Goal: Task Accomplishment & Management: Complete application form

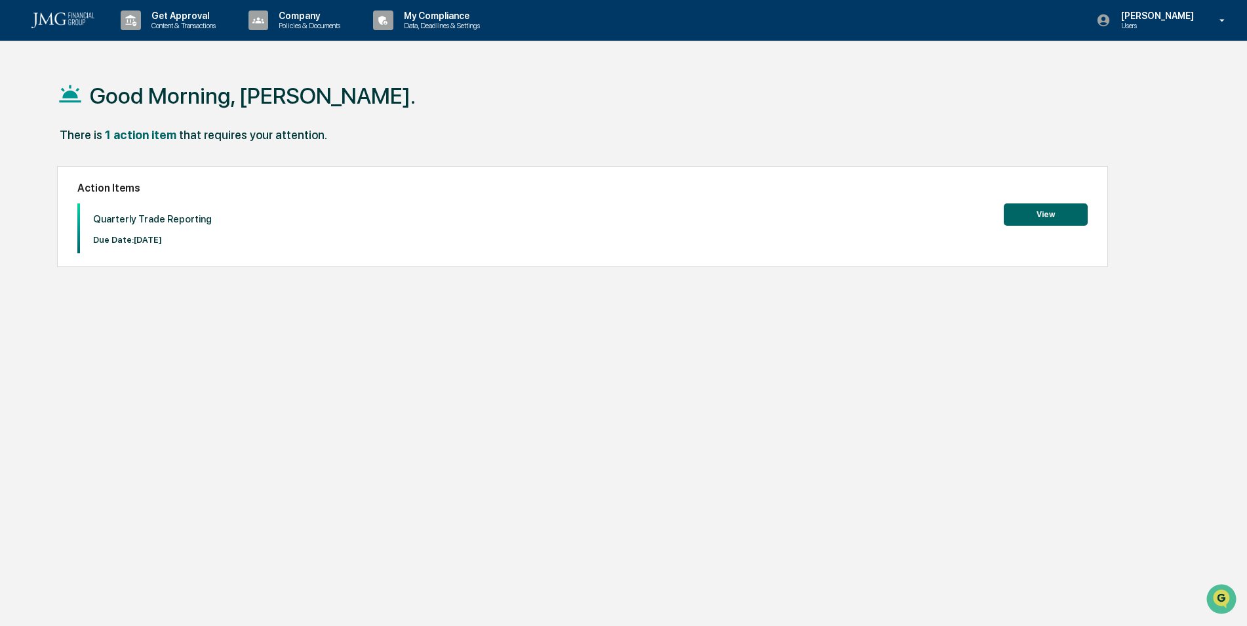
click at [1046, 214] on button "View" at bounding box center [1046, 214] width 84 height 22
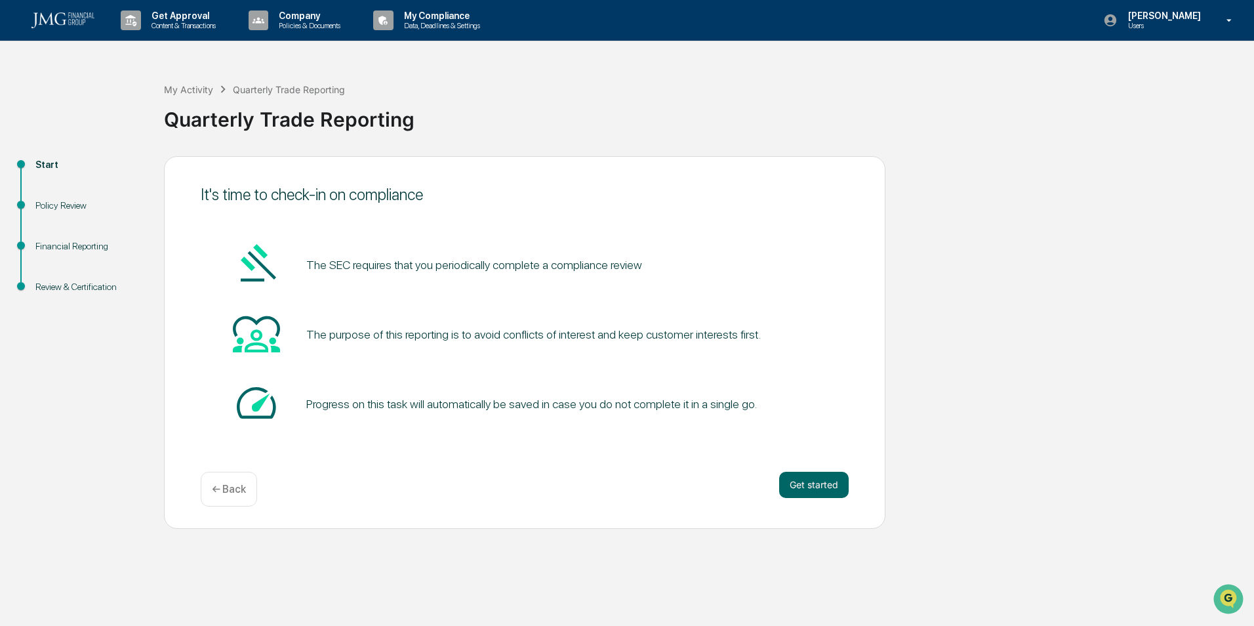
click at [813, 487] on button "Get started" at bounding box center [814, 484] width 70 height 26
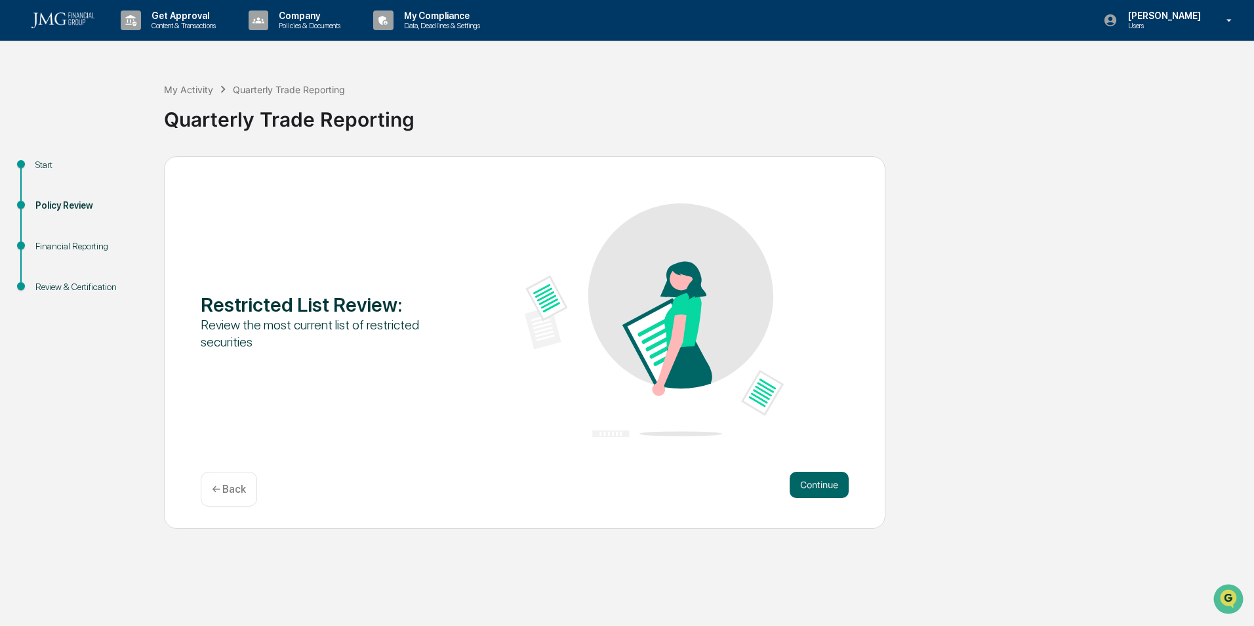
click at [813, 487] on button "Continue" at bounding box center [818, 484] width 59 height 26
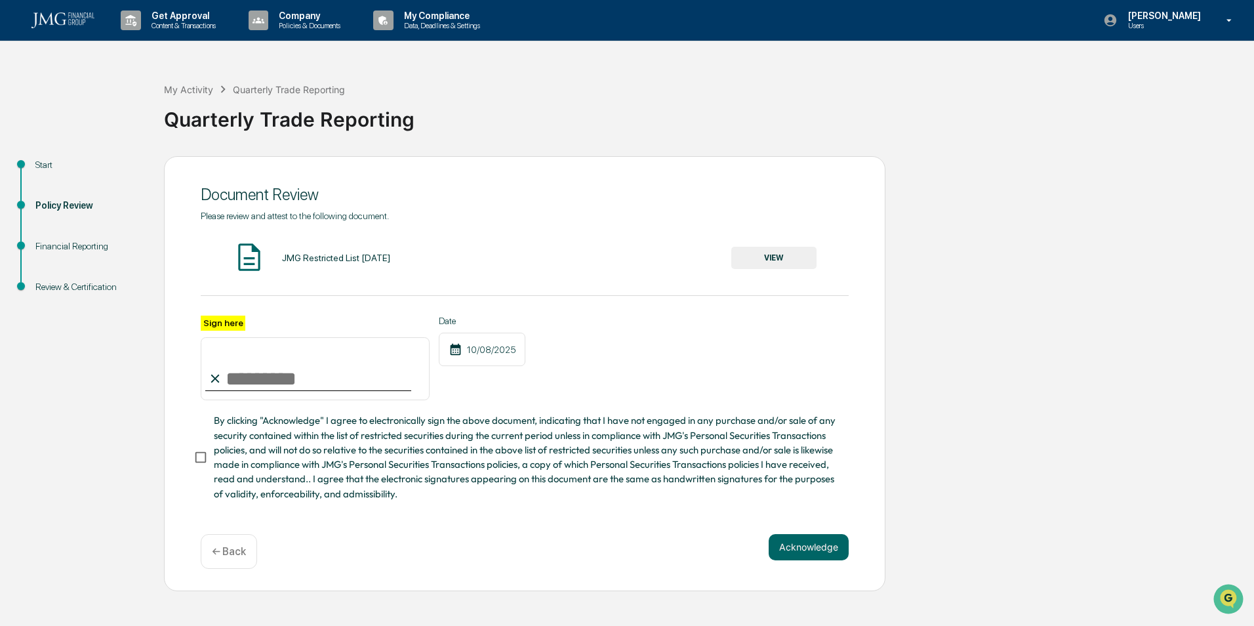
click at [772, 253] on button "VIEW" at bounding box center [773, 258] width 85 height 22
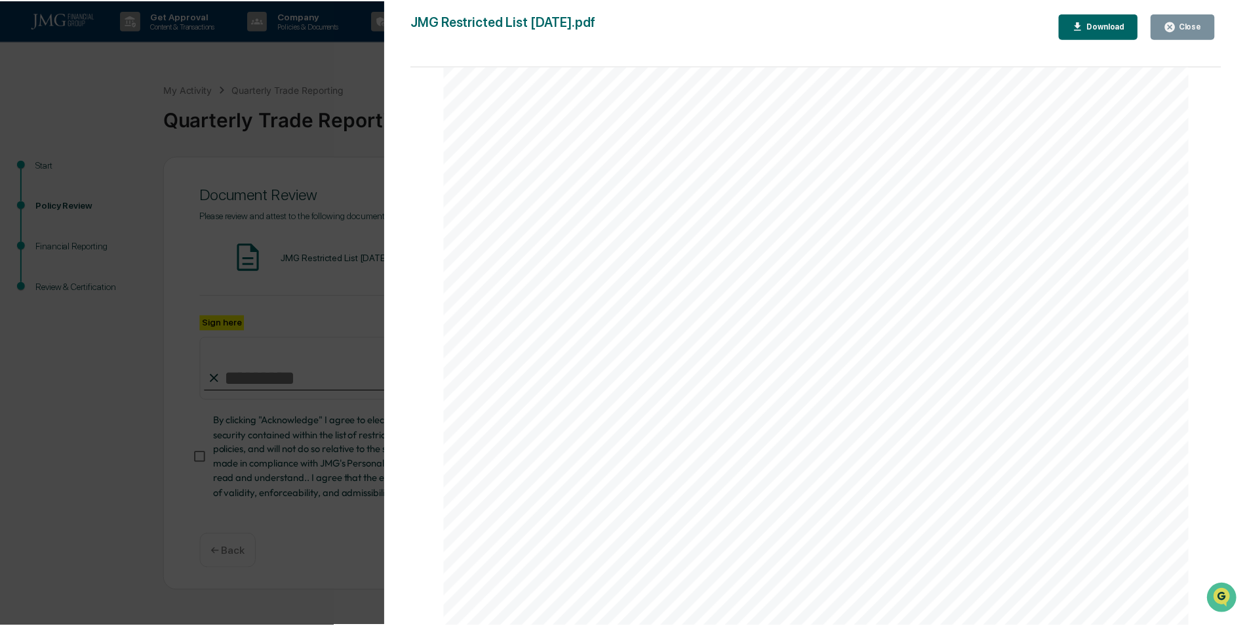
scroll to position [2295, 0]
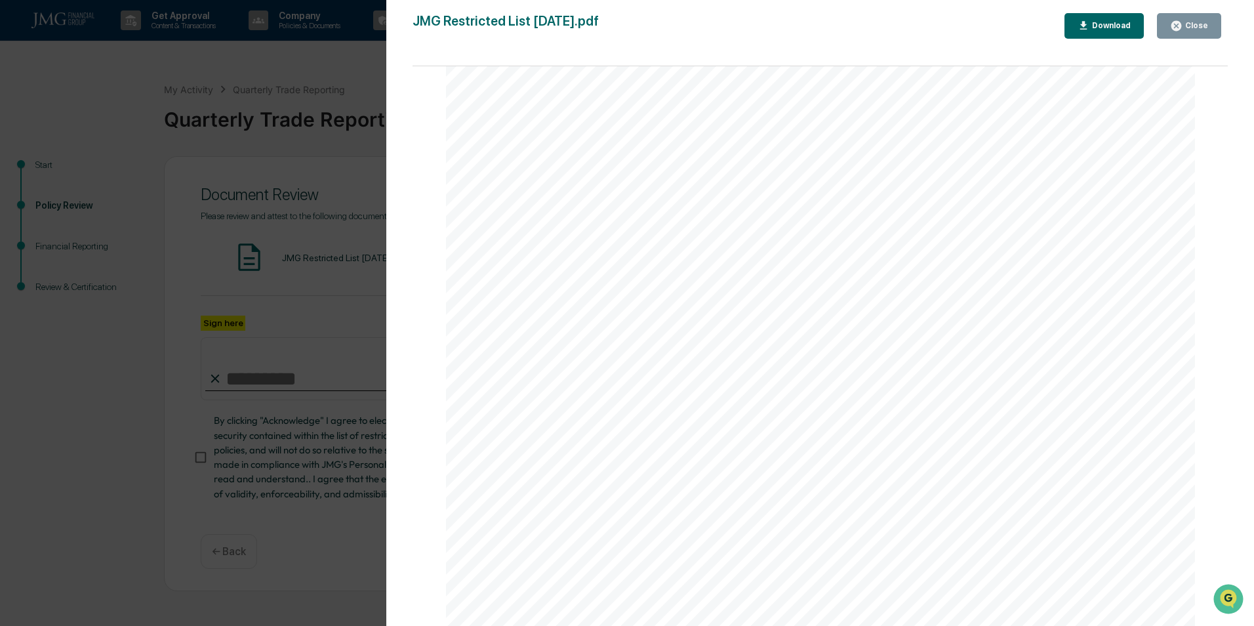
click at [1184, 27] on div "Close" at bounding box center [1195, 25] width 26 height 9
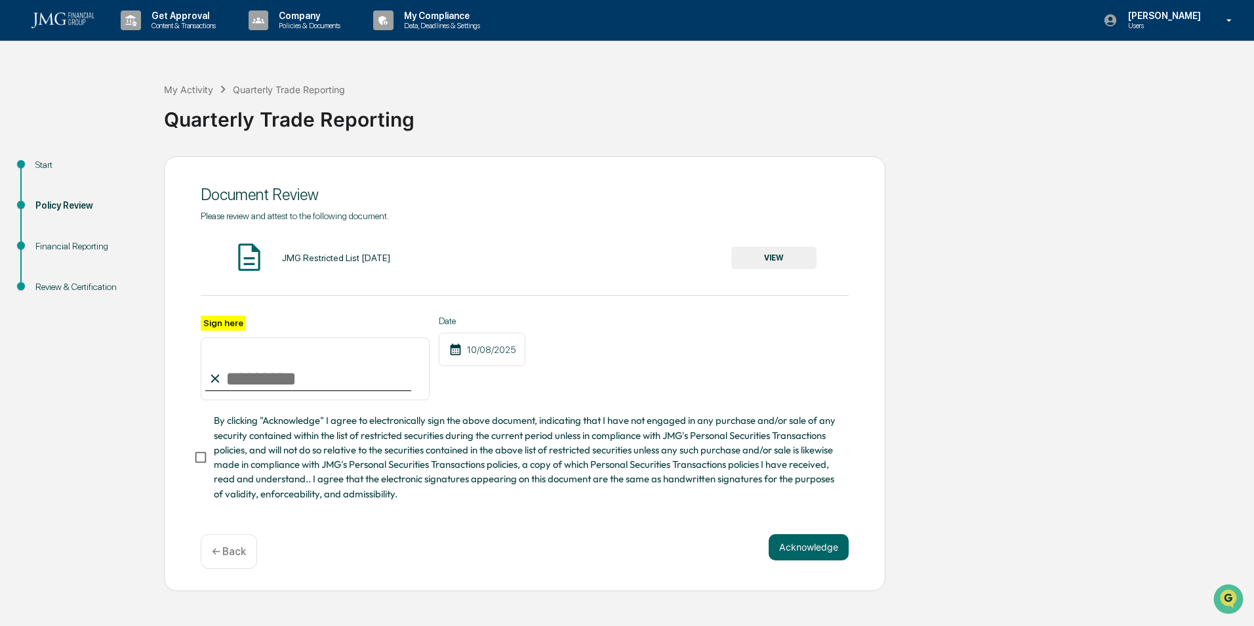
click at [235, 372] on input "Sign here" at bounding box center [315, 368] width 229 height 63
type input "**********"
click at [810, 560] on button "Acknowledge" at bounding box center [808, 547] width 80 height 26
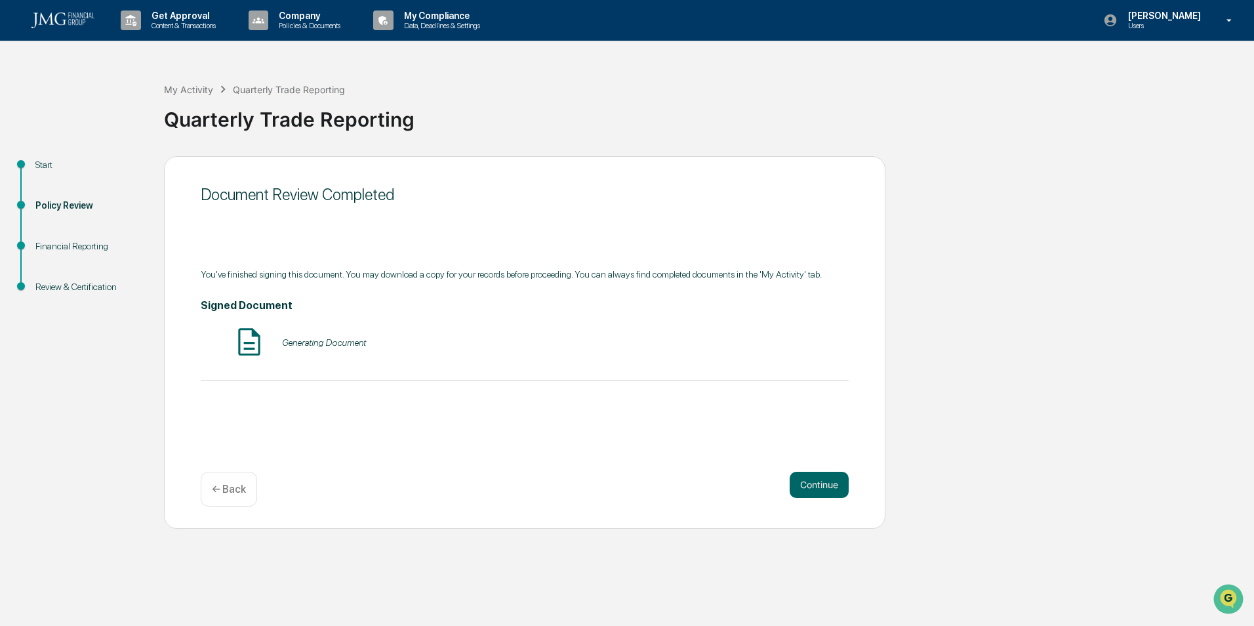
click at [816, 481] on button "Continue" at bounding box center [818, 484] width 59 height 26
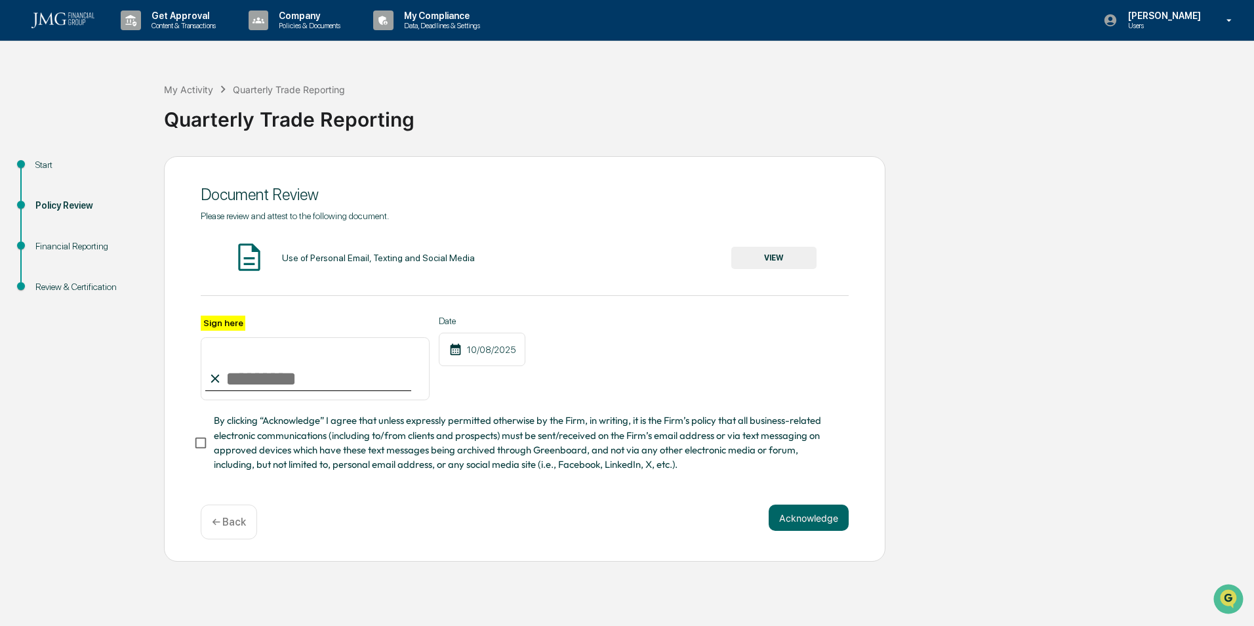
click at [777, 257] on button "VIEW" at bounding box center [773, 258] width 85 height 22
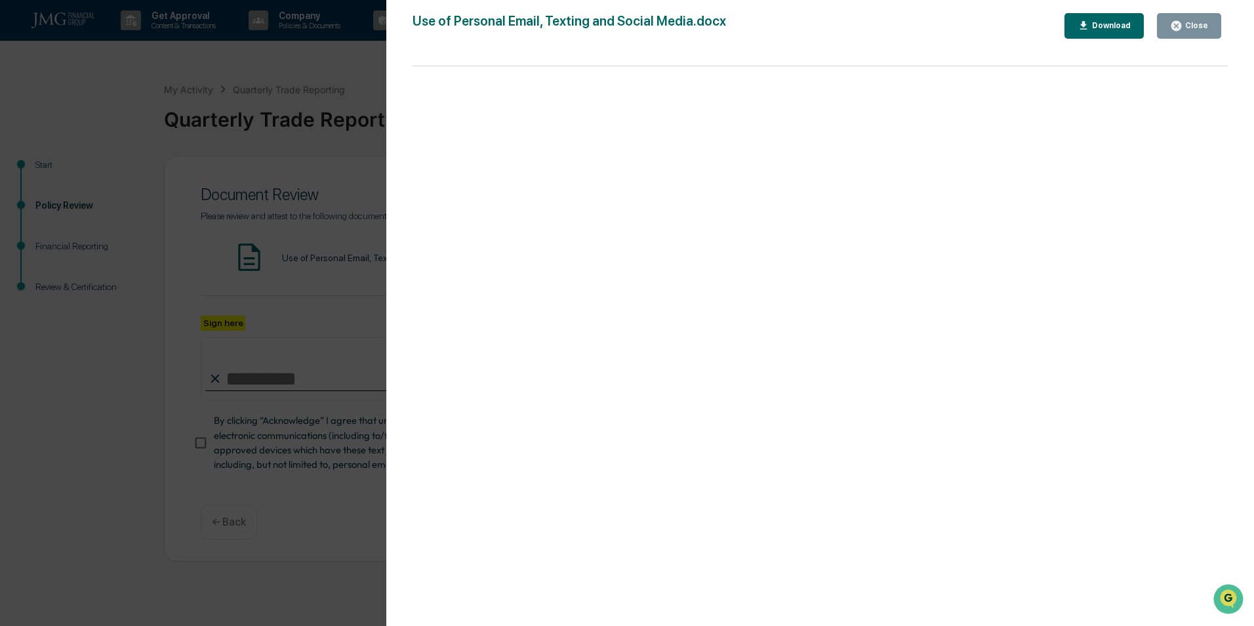
click at [1194, 36] on button "Close" at bounding box center [1189, 26] width 64 height 26
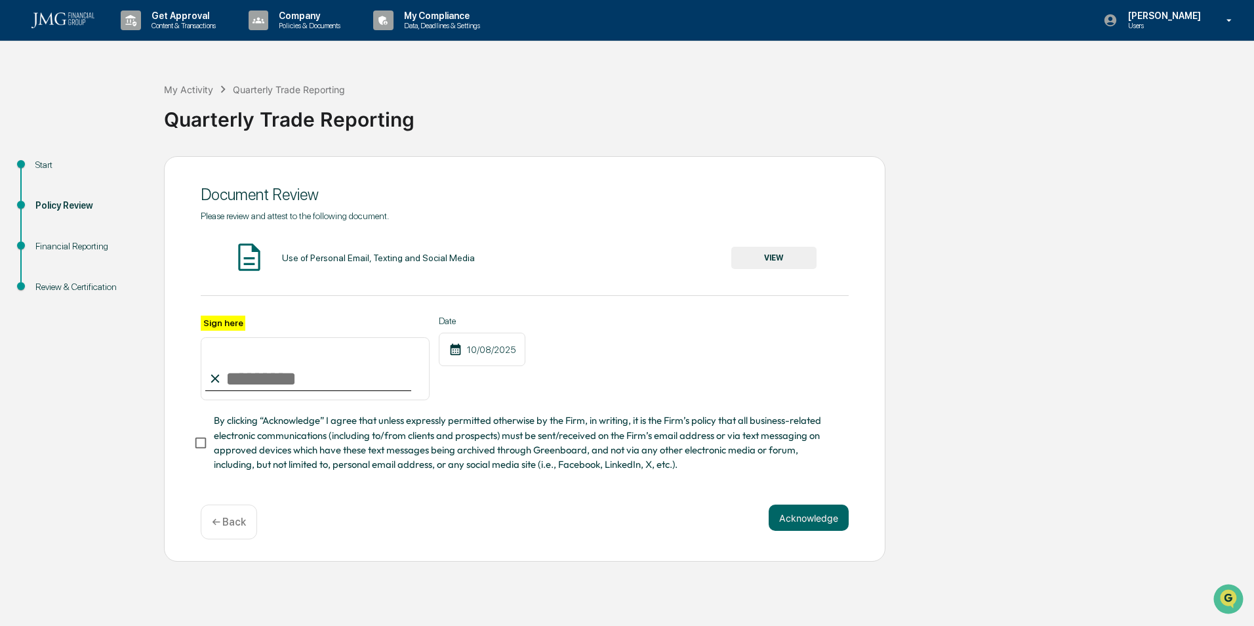
click at [327, 373] on input "Sign here" at bounding box center [315, 368] width 229 height 63
type input "**********"
click at [768, 380] on div "**********" at bounding box center [525, 357] width 648 height 85
click at [800, 521] on button "Acknowledge" at bounding box center [808, 517] width 80 height 26
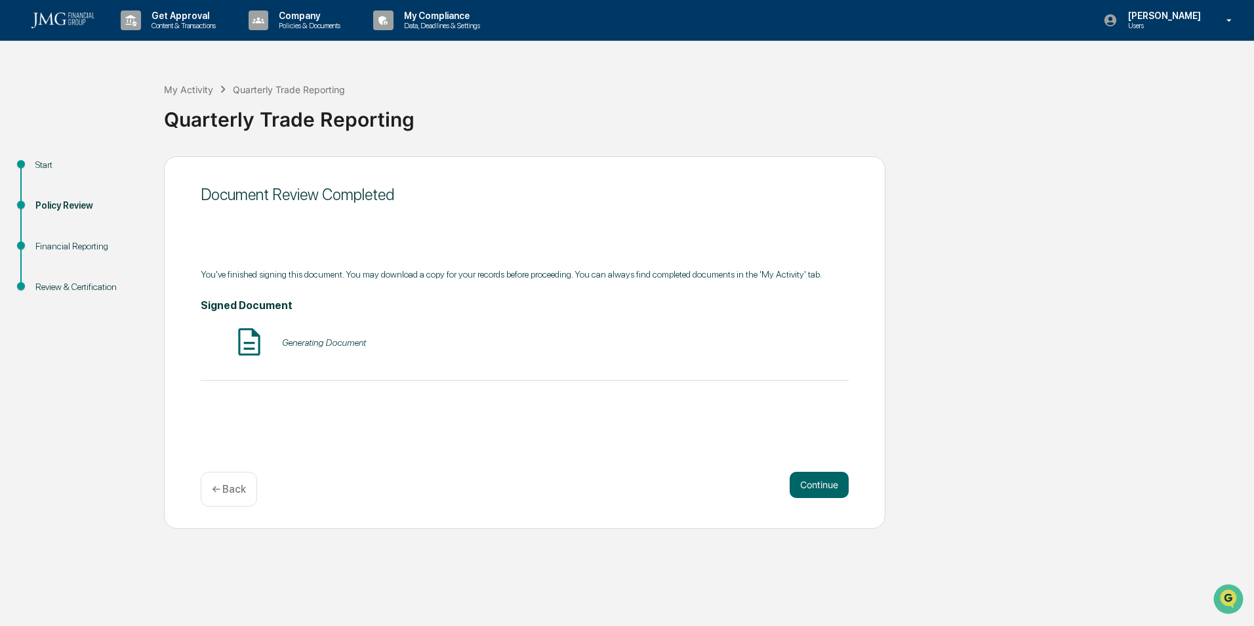
click at [819, 481] on button "Continue" at bounding box center [818, 484] width 59 height 26
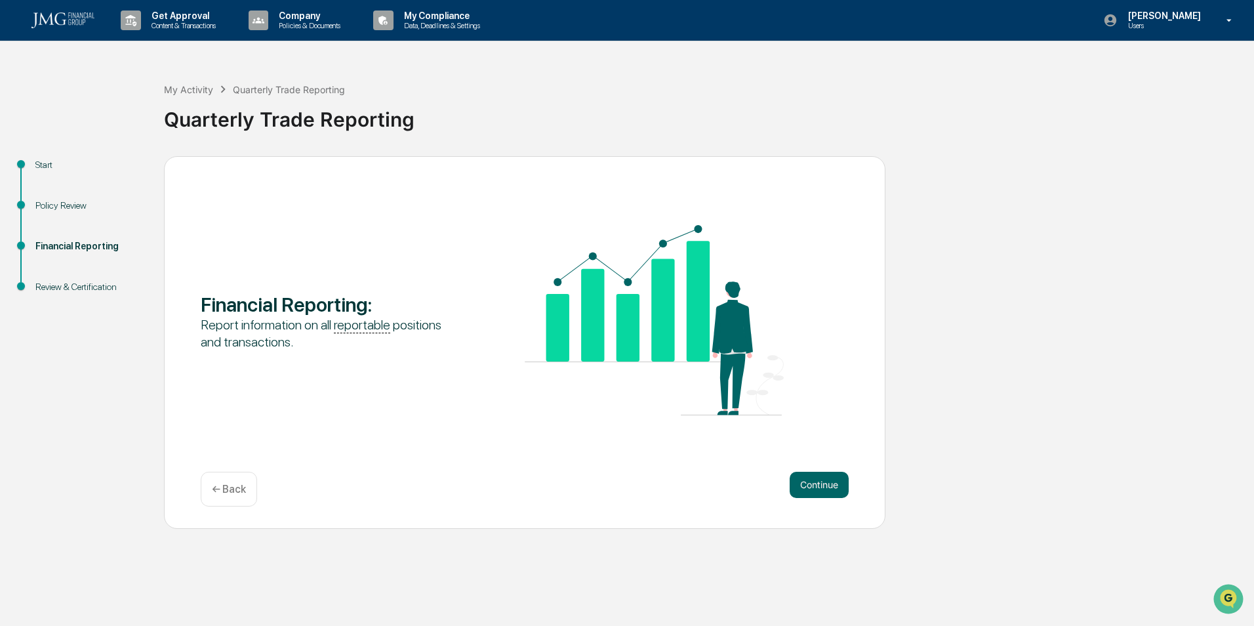
click at [819, 481] on button "Continue" at bounding box center [818, 484] width 59 height 26
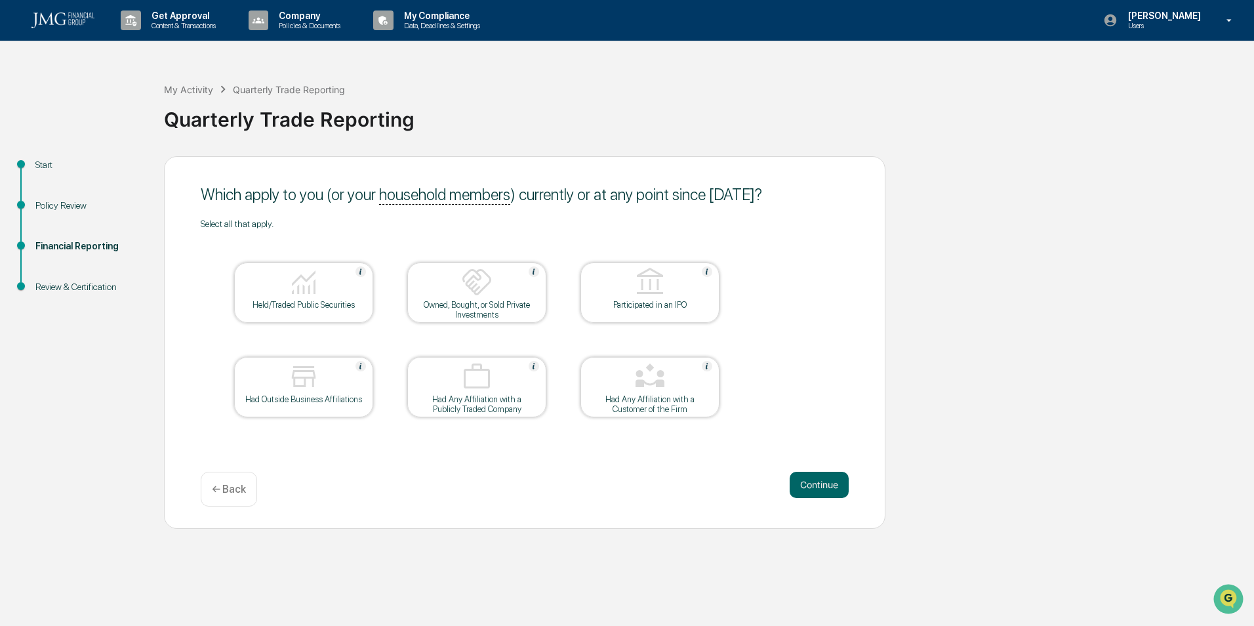
click at [315, 305] on div "Held/Traded Public Securities" at bounding box center [304, 305] width 118 height 10
click at [364, 464] on div "Which apply to you (or your household members ) currently or at any point since…" at bounding box center [524, 342] width 721 height 372
click at [315, 300] on div "Held/Traded Public Securities" at bounding box center [304, 305] width 118 height 10
click at [327, 308] on div "Held/Traded Public Securities" at bounding box center [304, 305] width 118 height 10
click at [824, 485] on button "Continue" at bounding box center [818, 484] width 59 height 26
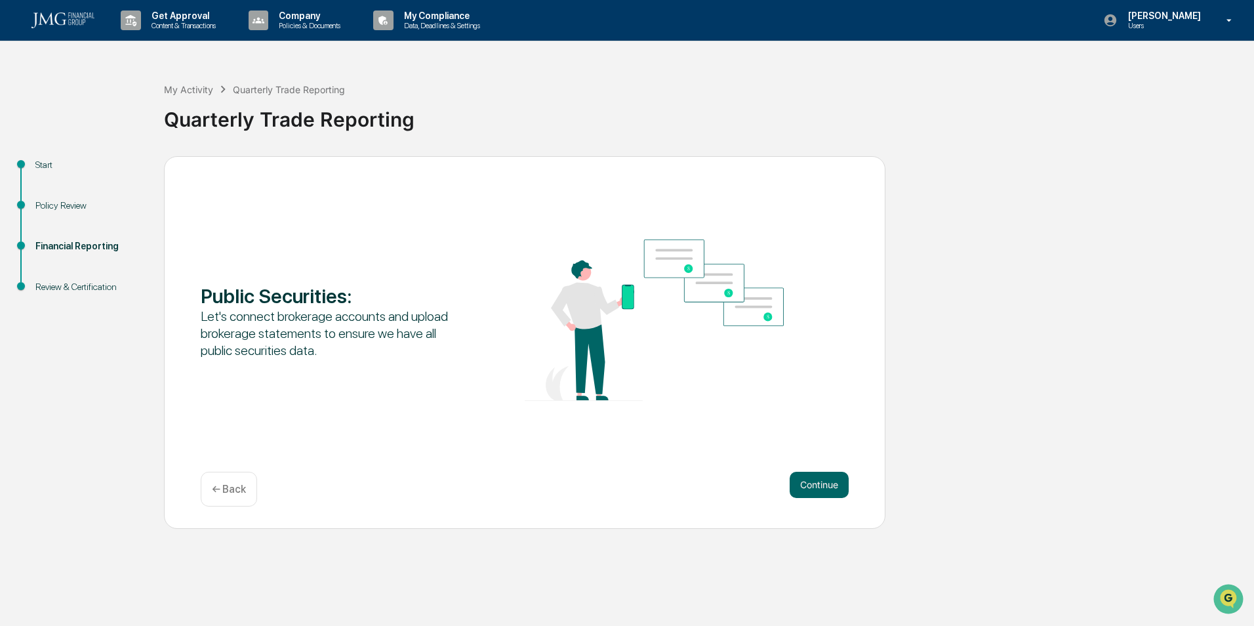
click at [822, 483] on button "Continue" at bounding box center [818, 484] width 59 height 26
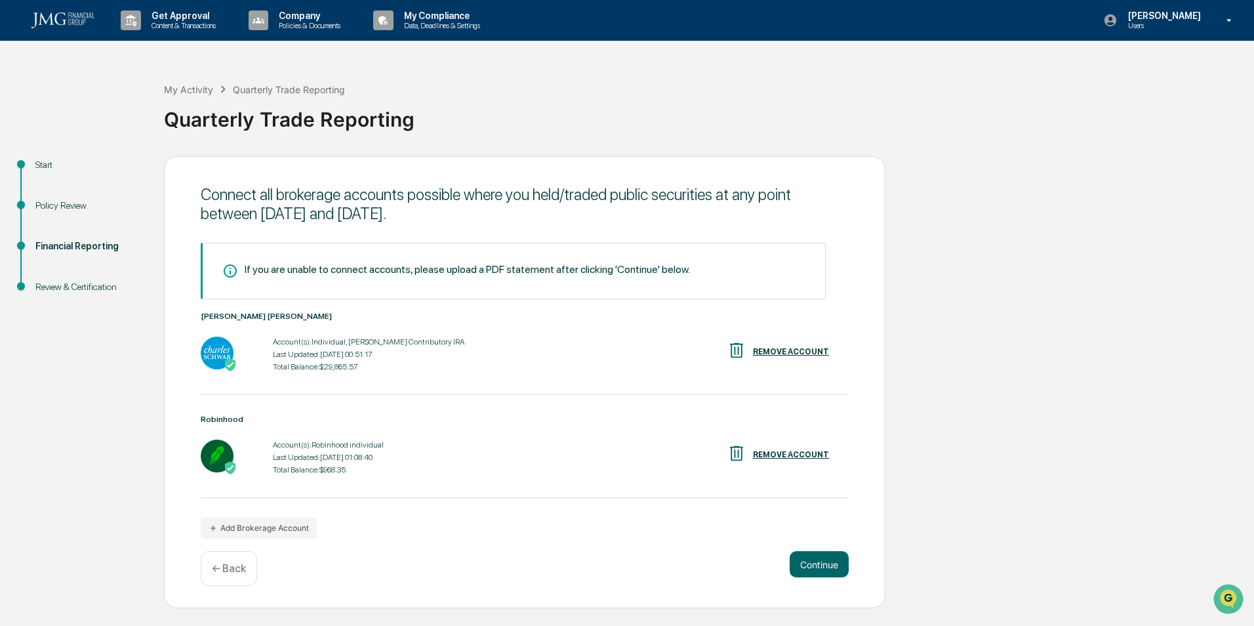
click at [828, 559] on button "Continue" at bounding box center [818, 564] width 59 height 26
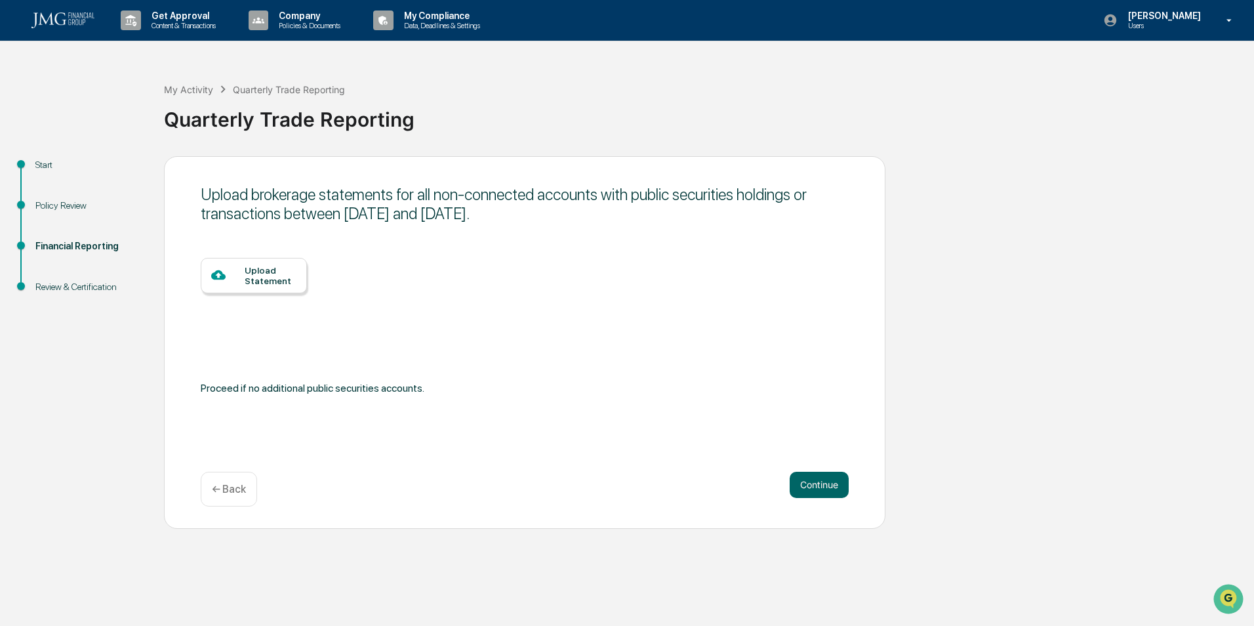
click at [826, 487] on button "Continue" at bounding box center [818, 484] width 59 height 26
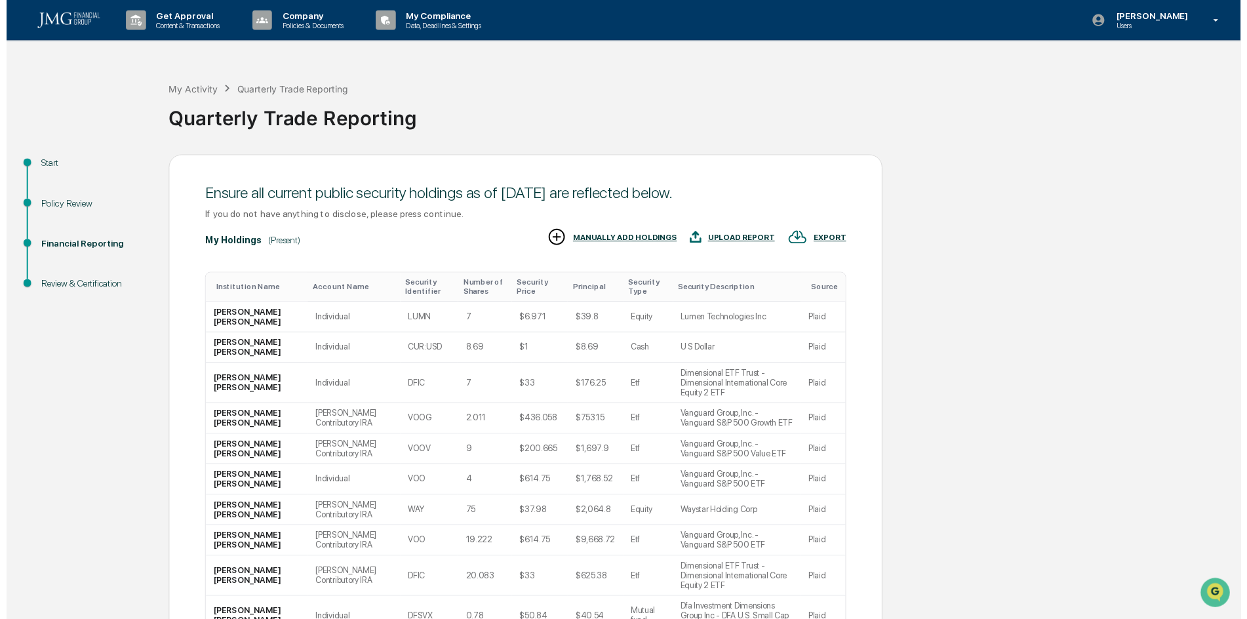
scroll to position [102, 0]
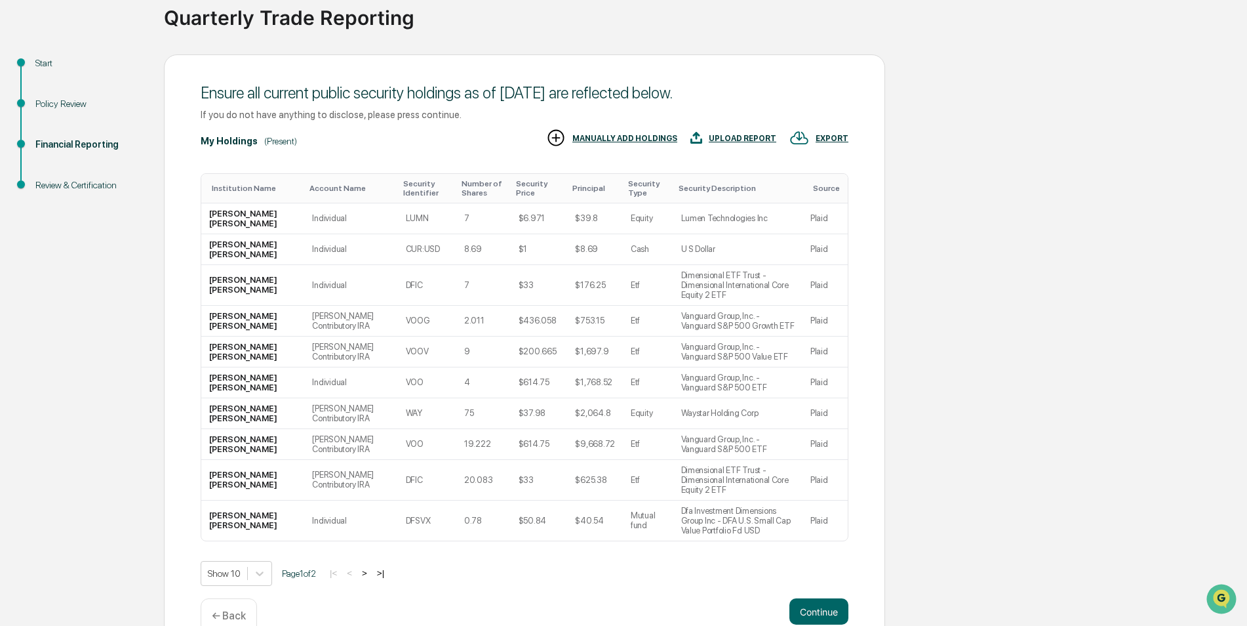
click at [827, 598] on button "Continue" at bounding box center [818, 611] width 59 height 26
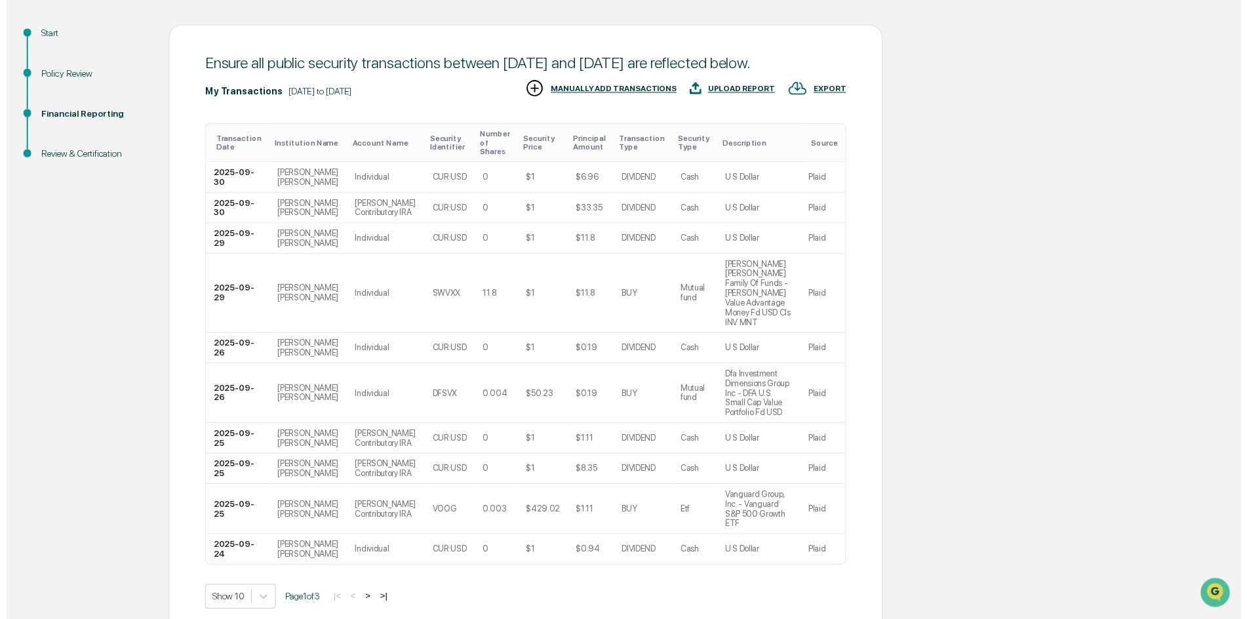
scroll to position [170, 0]
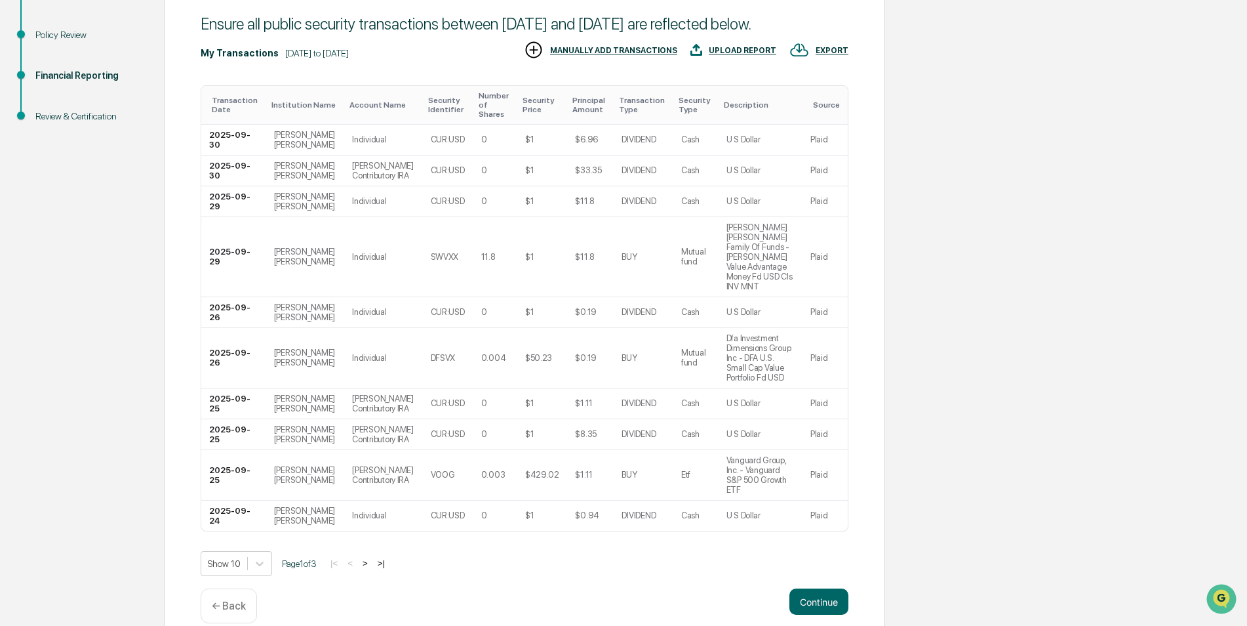
click at [831, 588] on button "Continue" at bounding box center [818, 601] width 59 height 26
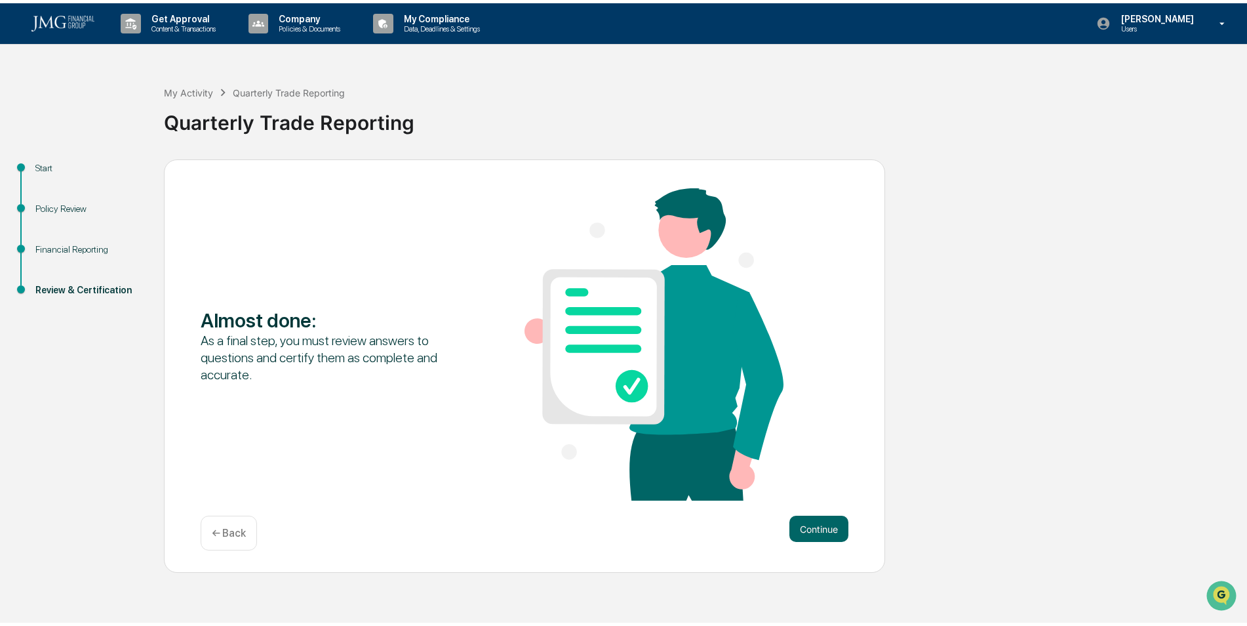
scroll to position [0, 0]
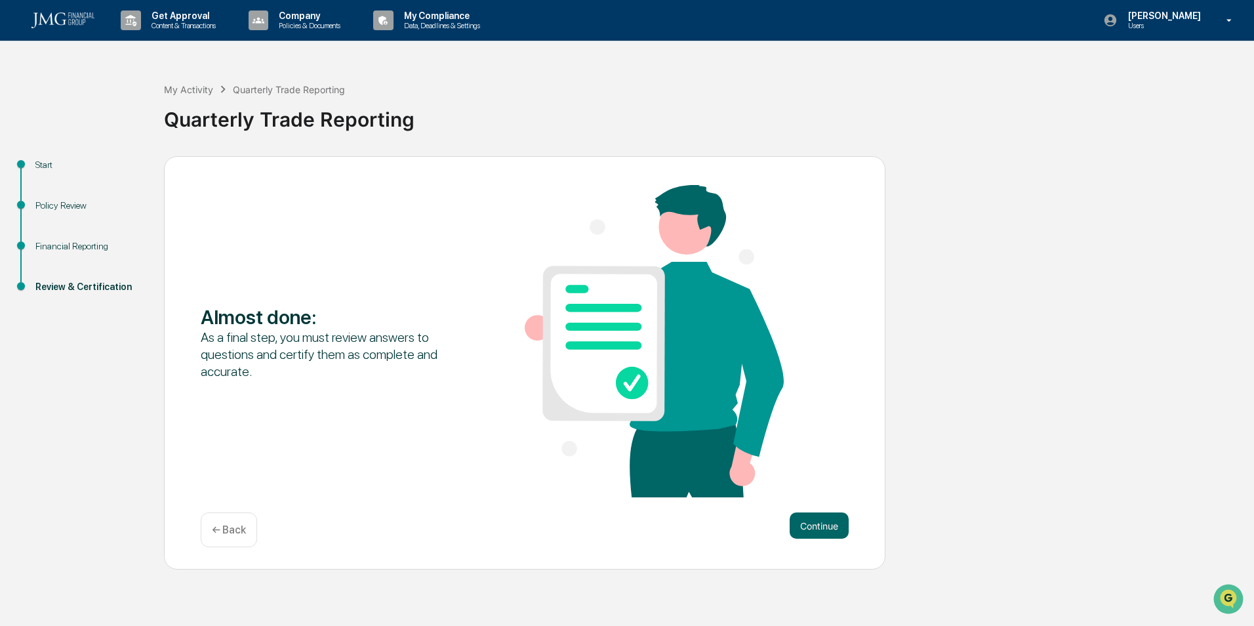
click at [831, 529] on button "Continue" at bounding box center [818, 525] width 59 height 26
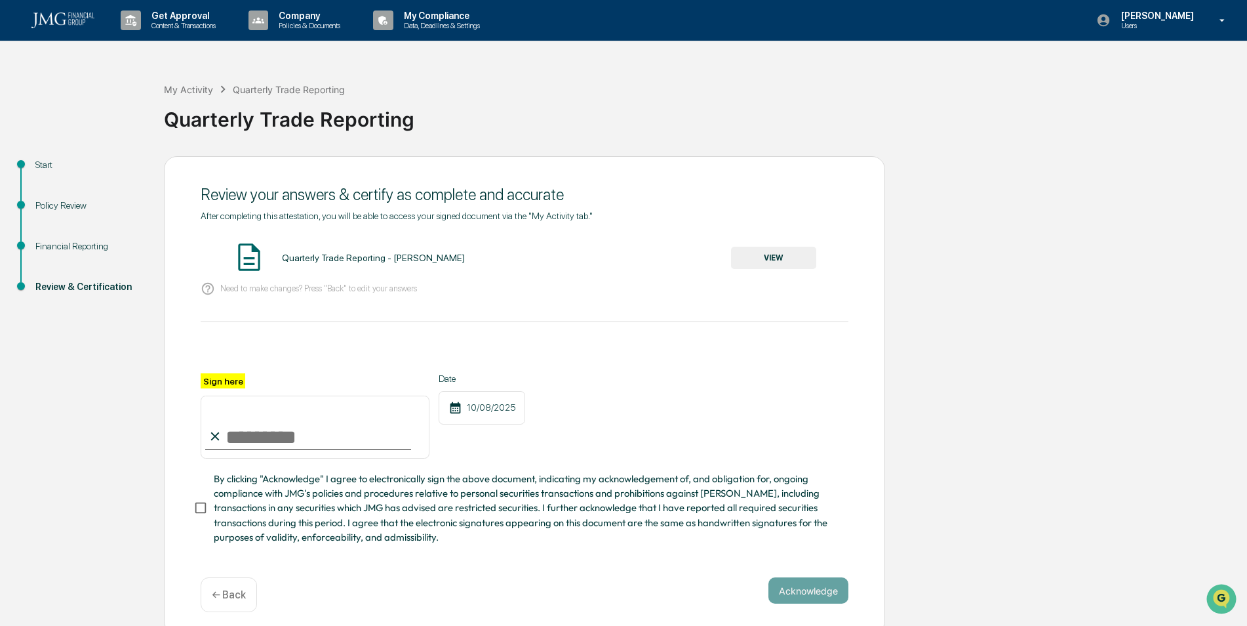
click at [255, 441] on input "Sign here" at bounding box center [315, 426] width 229 height 63
type input "**********"
click at [579, 435] on div "**********" at bounding box center [525, 415] width 648 height 85
click at [792, 594] on button "Acknowledge" at bounding box center [808, 590] width 80 height 26
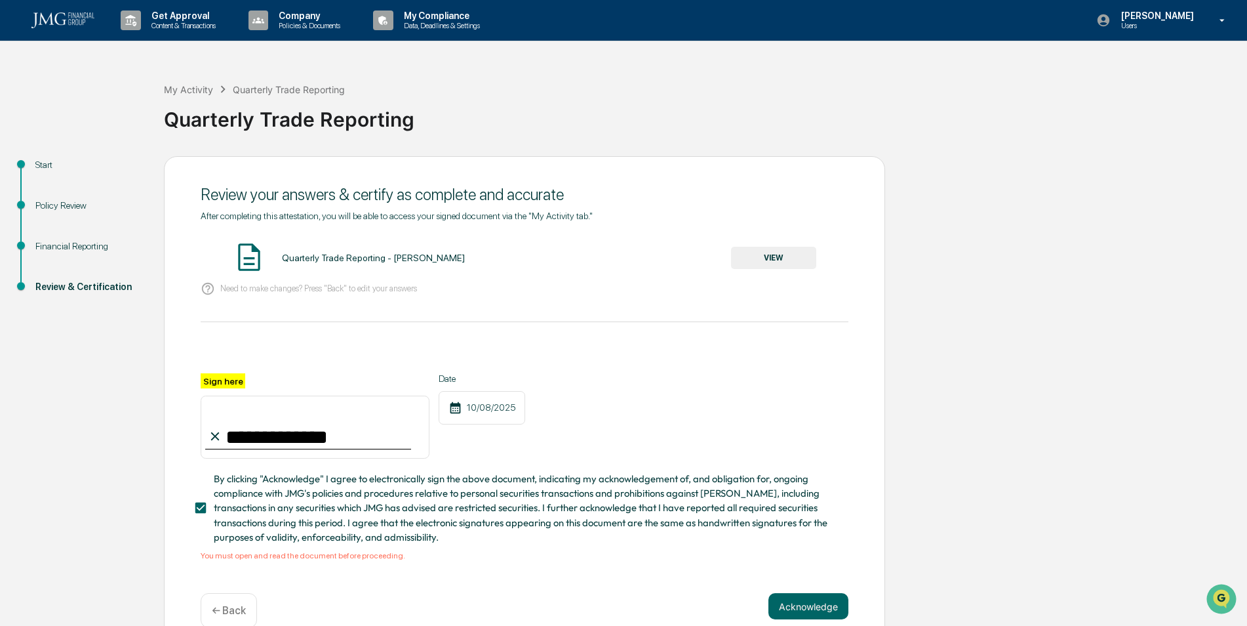
scroll to position [28, 0]
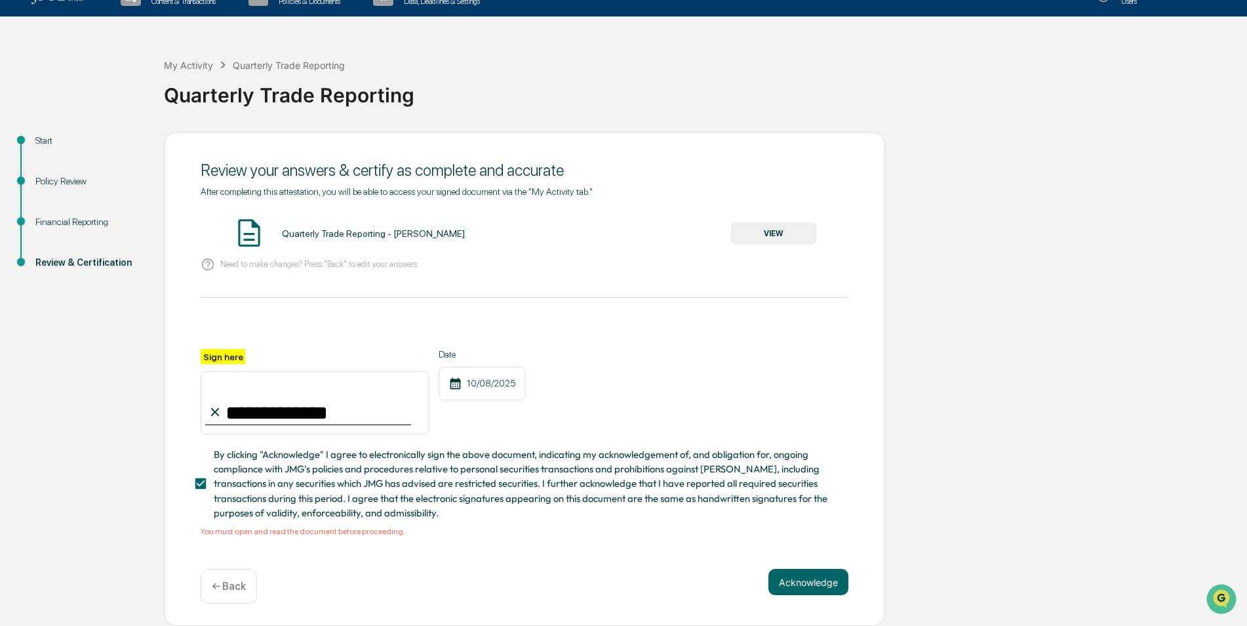
click at [775, 222] on button "VIEW" at bounding box center [773, 233] width 85 height 22
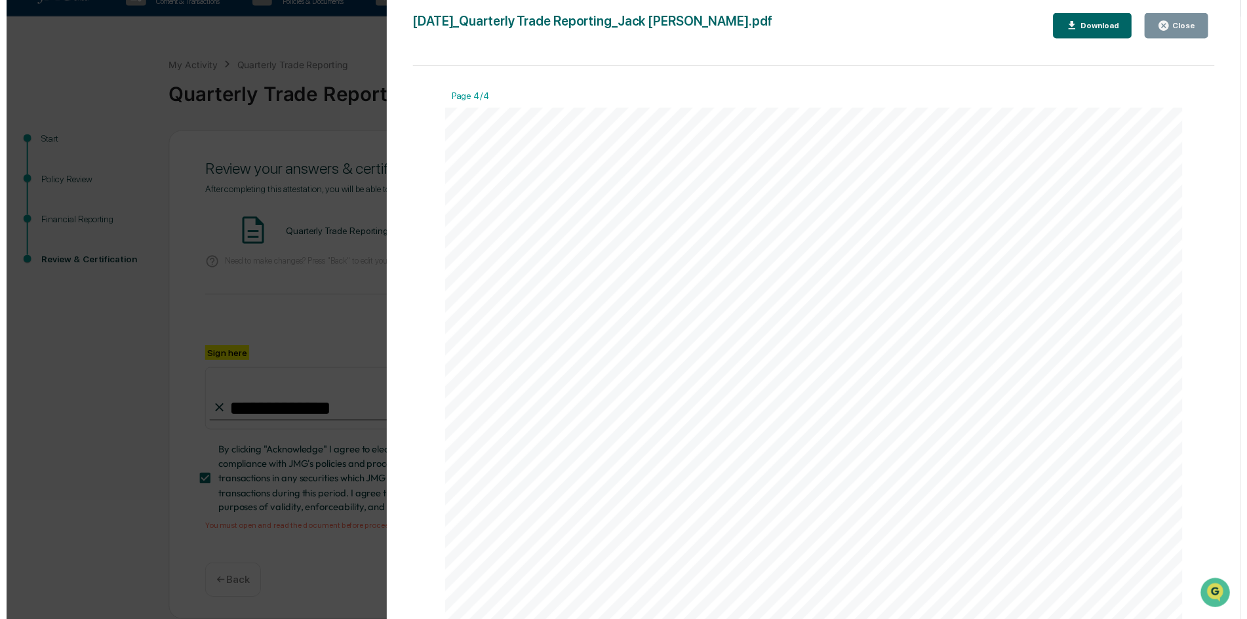
scroll to position [3344, 0]
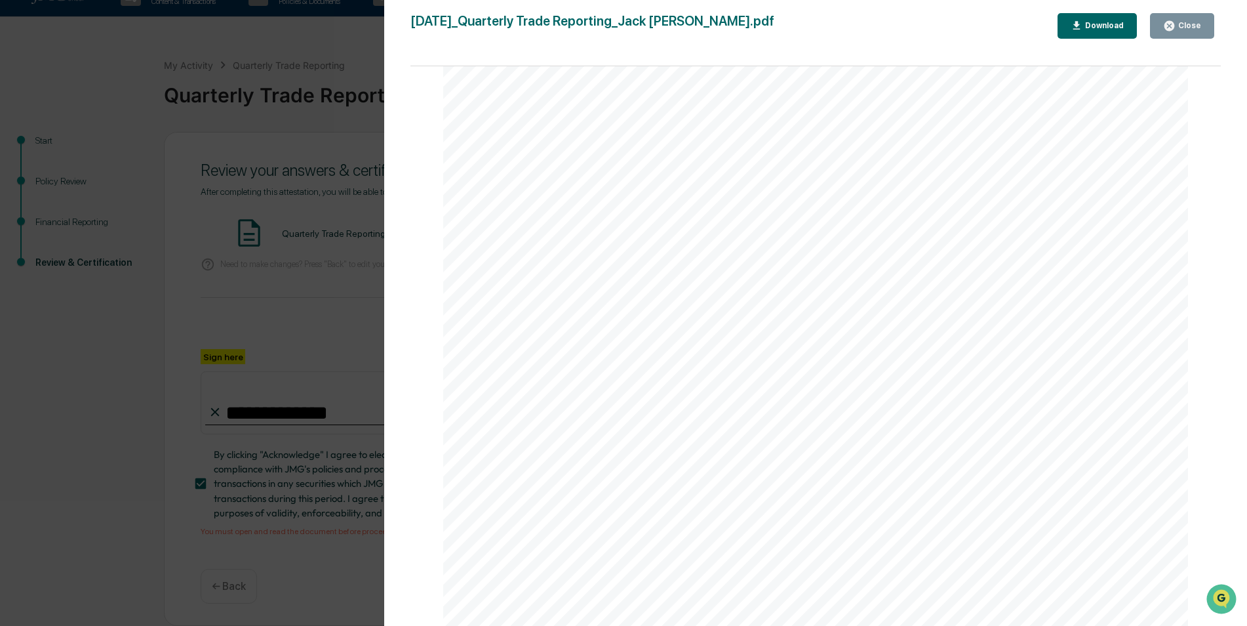
click at [1167, 35] on button "Close" at bounding box center [1182, 26] width 64 height 26
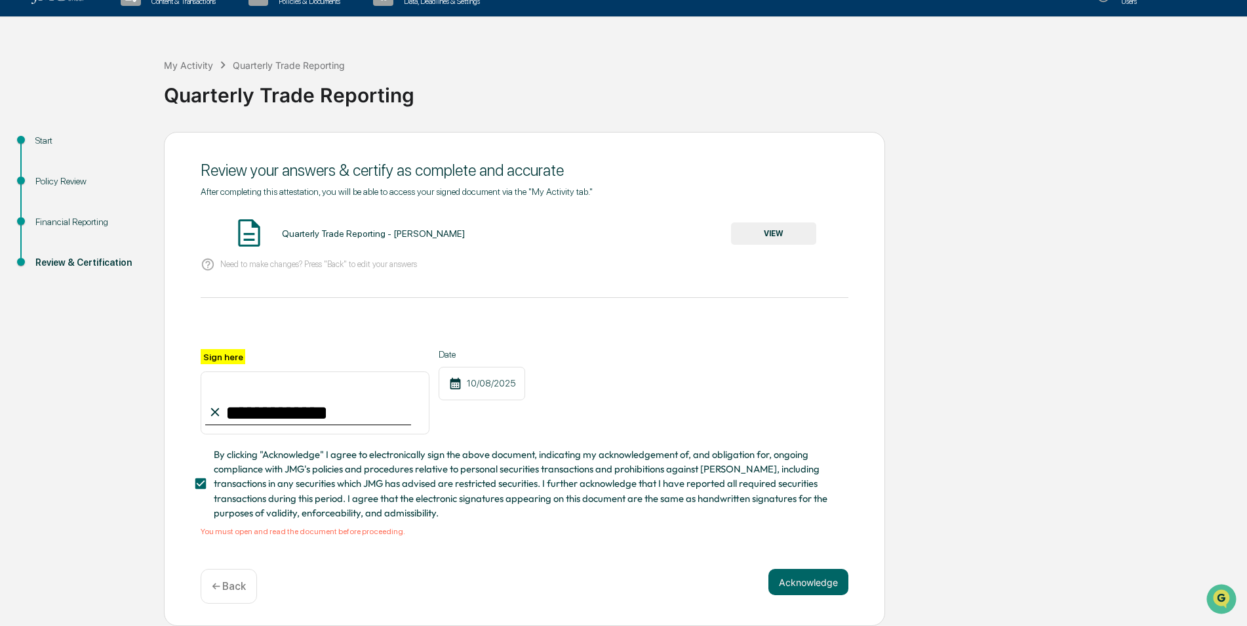
click at [788, 582] on button "Acknowledge" at bounding box center [808, 582] width 80 height 26
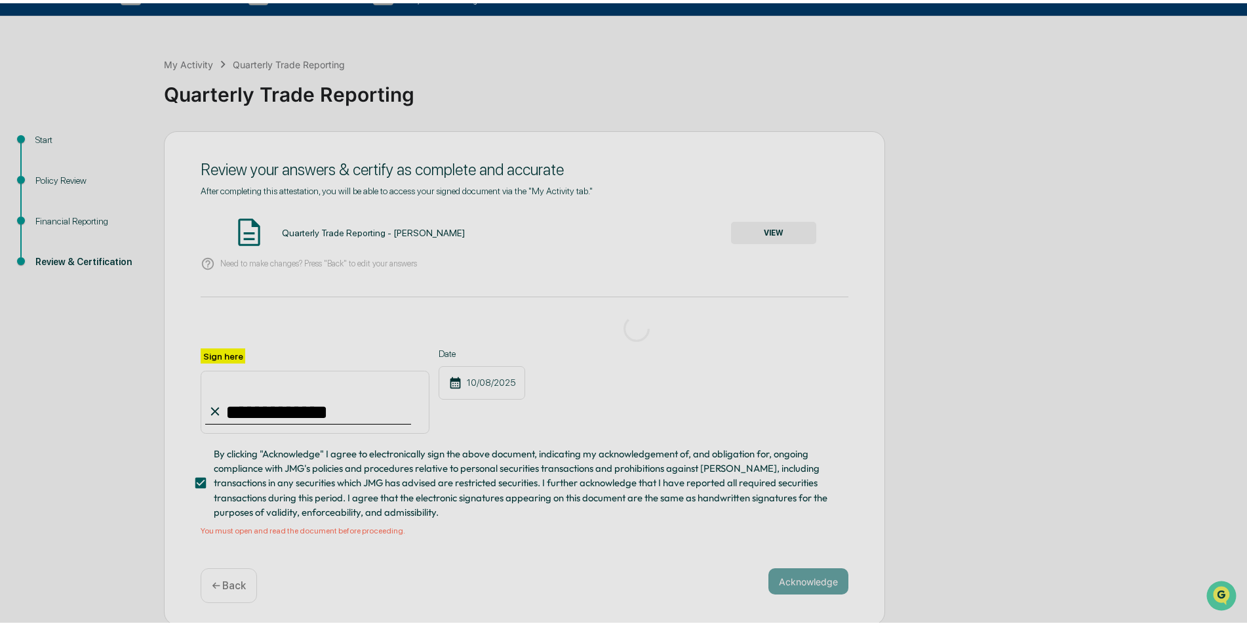
scroll to position [0, 0]
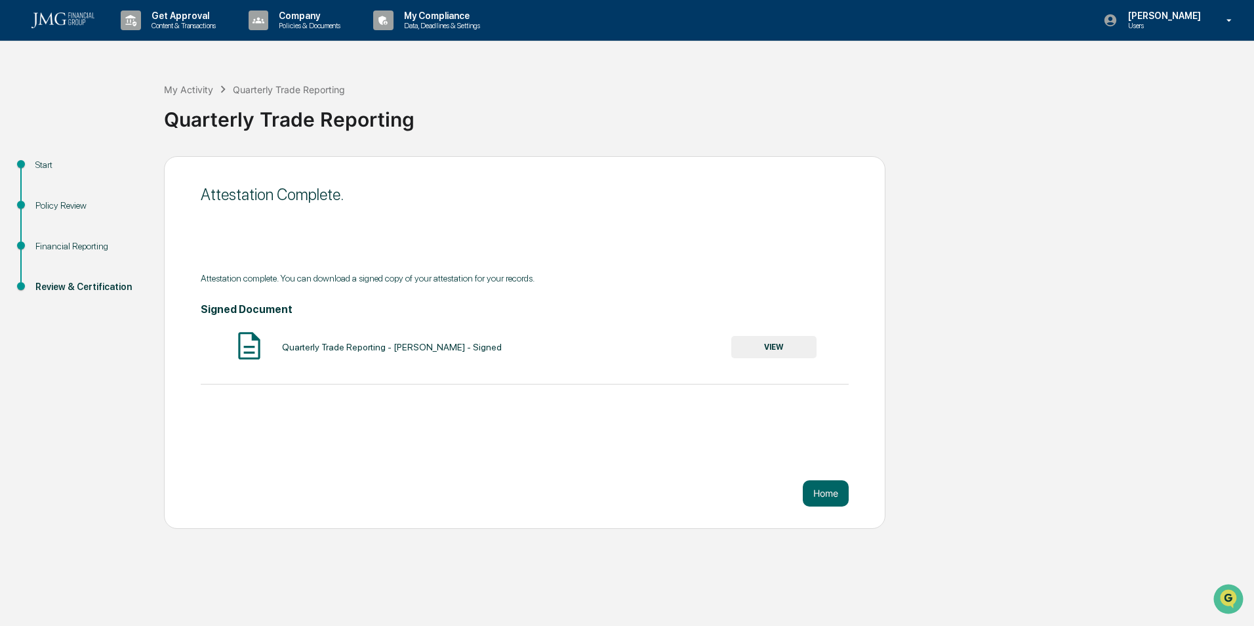
click at [834, 482] on button "Home" at bounding box center [826, 493] width 46 height 26
